Goal: Find specific page/section: Find specific page/section

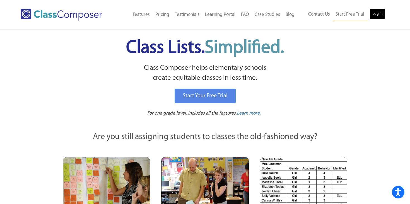
click at [374, 16] on link "Log In" at bounding box center [377, 13] width 16 height 11
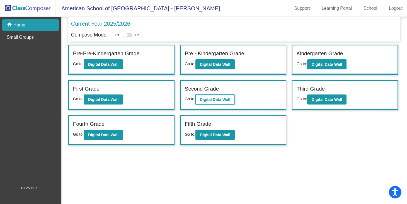
click at [210, 96] on button "Digital Data Wall" at bounding box center [214, 99] width 39 height 10
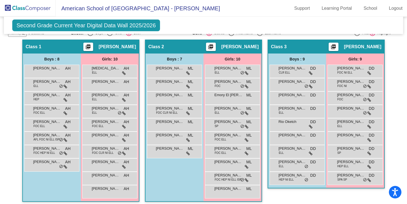
scroll to position [131, 0]
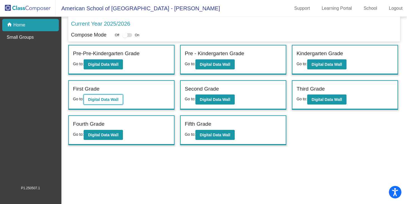
click at [110, 99] on b "Digital Data Wall" at bounding box center [103, 99] width 30 height 4
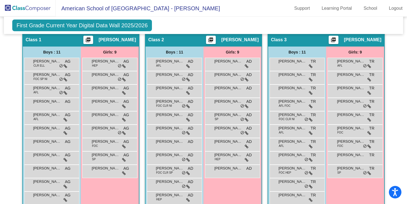
scroll to position [129, 0]
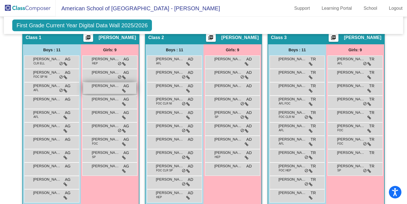
click at [100, 86] on span "[PERSON_NAME] [PERSON_NAME]" at bounding box center [106, 86] width 28 height 6
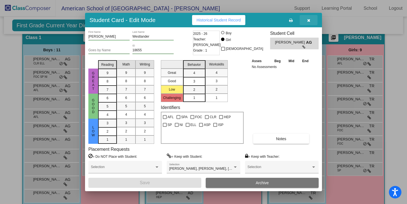
click at [308, 20] on icon "button" at bounding box center [308, 20] width 3 height 4
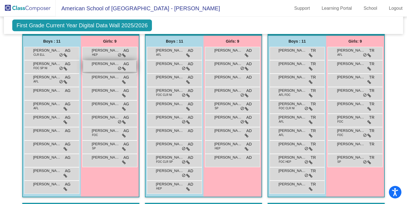
scroll to position [140, 0]
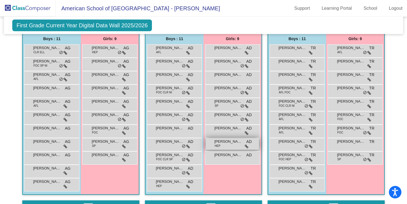
click at [232, 143] on span "[PERSON_NAME]" at bounding box center [228, 142] width 28 height 6
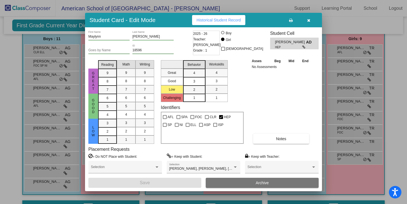
click at [308, 20] on icon "button" at bounding box center [308, 20] width 3 height 4
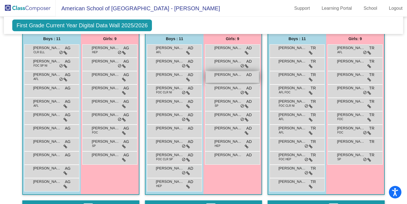
click at [224, 75] on span "[PERSON_NAME]" at bounding box center [228, 75] width 28 height 6
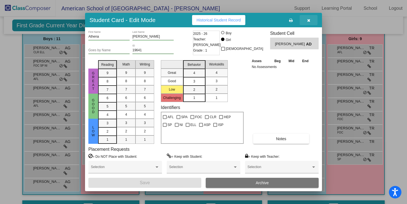
click at [308, 20] on icon "button" at bounding box center [308, 20] width 3 height 4
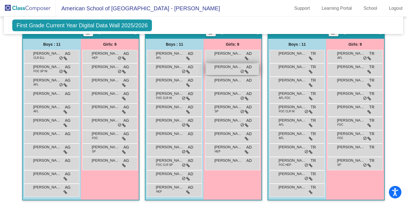
scroll to position [136, 0]
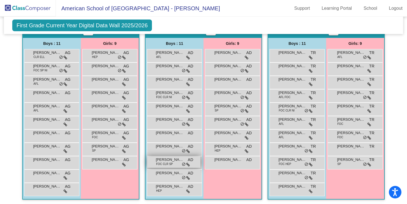
click at [168, 160] on span "Sacha Deniz Sengel" at bounding box center [170, 160] width 28 height 6
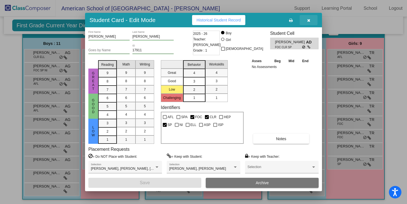
click at [308, 20] on icon "button" at bounding box center [308, 20] width 3 height 4
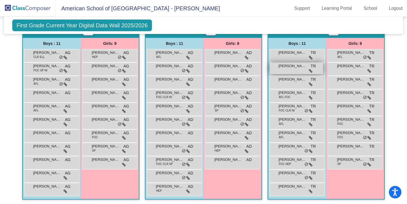
click at [290, 67] on span "Jack O'Brien" at bounding box center [292, 66] width 28 height 6
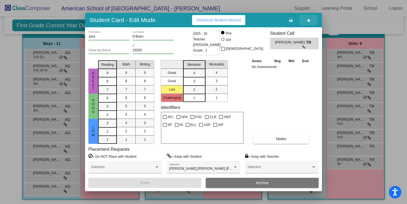
click at [308, 20] on icon "button" at bounding box center [308, 20] width 3 height 4
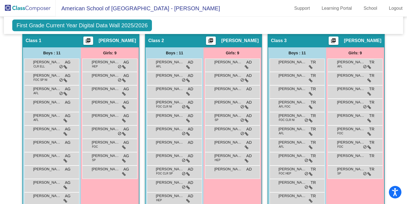
scroll to position [126, 0]
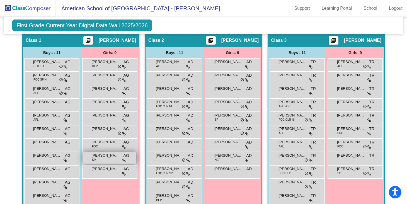
click at [101, 155] on span "Saniya Daulbayeva-Knowles" at bounding box center [106, 156] width 28 height 6
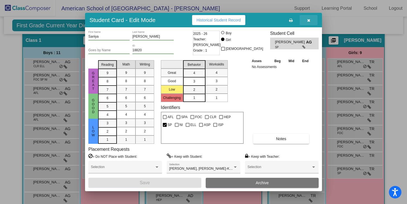
click at [308, 19] on icon "button" at bounding box center [308, 20] width 3 height 4
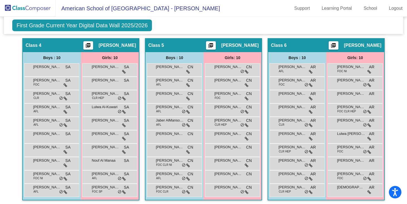
scroll to position [304, 0]
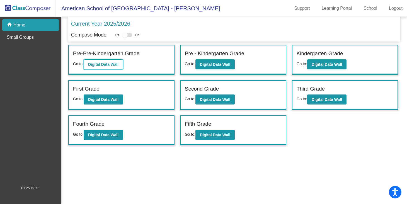
click at [112, 63] on b "Digital Data Wall" at bounding box center [103, 64] width 30 height 4
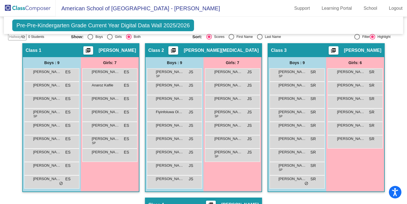
scroll to position [101, 0]
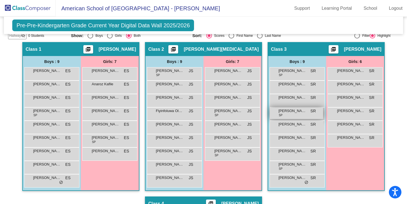
click at [282, 111] on span "Edward Lok-Gray" at bounding box center [292, 111] width 28 height 6
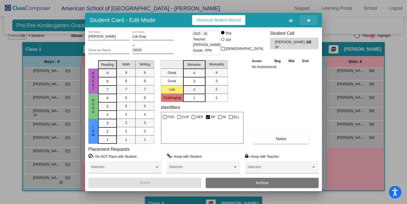
click at [309, 20] on icon "button" at bounding box center [308, 20] width 3 height 4
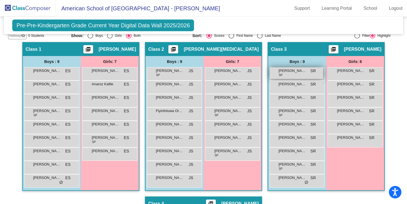
click at [300, 72] on span "Adam Sun Daoud" at bounding box center [292, 71] width 28 height 6
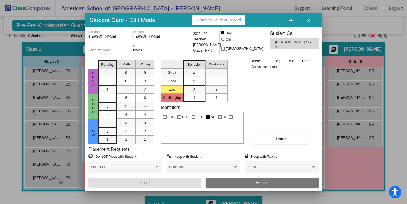
click at [307, 20] on icon "button" at bounding box center [308, 20] width 3 height 4
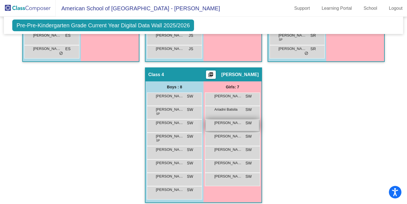
scroll to position [234, 0]
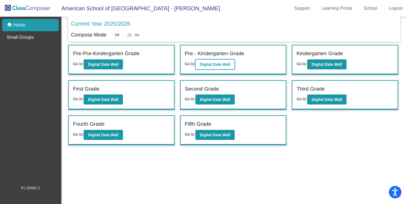
click at [209, 65] on b "Digital Data Wall" at bounding box center [215, 64] width 30 height 4
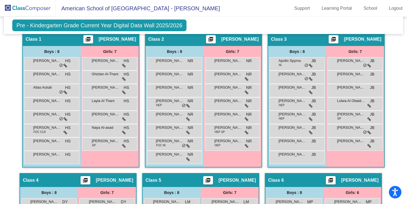
scroll to position [132, 0]
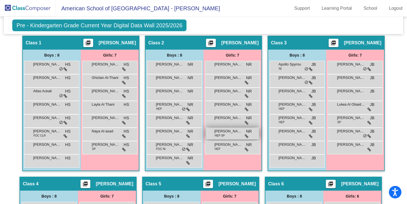
click at [227, 131] on span "Maddison Horton" at bounding box center [228, 131] width 28 height 6
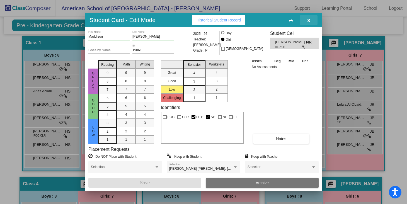
click at [309, 19] on icon "button" at bounding box center [308, 20] width 3 height 4
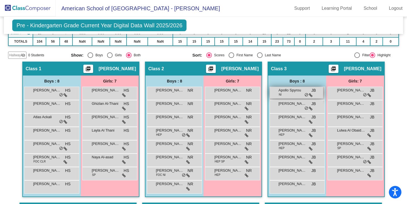
scroll to position [70, 0]
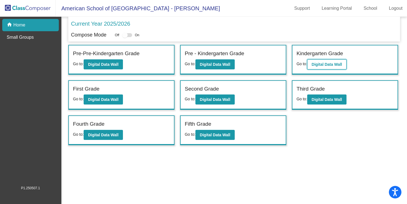
click at [319, 60] on button "Digital Data Wall" at bounding box center [326, 64] width 39 height 10
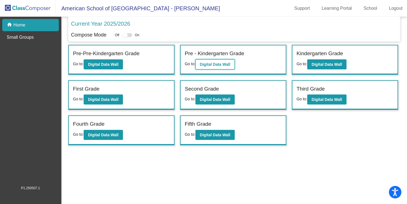
click at [220, 62] on b "Digital Data Wall" at bounding box center [215, 64] width 30 height 4
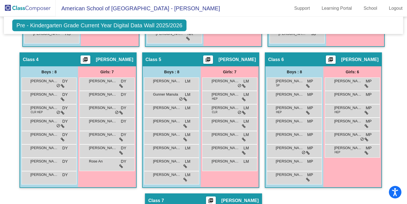
scroll to position [259, 0]
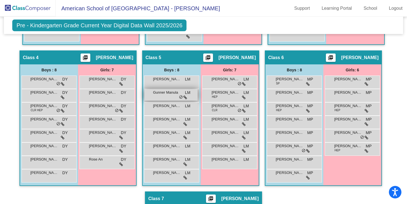
click at [168, 93] on span "Gunner Manula" at bounding box center [167, 93] width 28 height 6
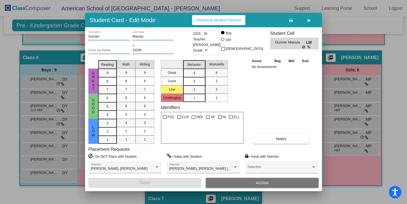
scroll to position [0, 0]
click at [308, 21] on icon "button" at bounding box center [308, 20] width 3 height 4
